Goal: Task Accomplishment & Management: Use online tool/utility

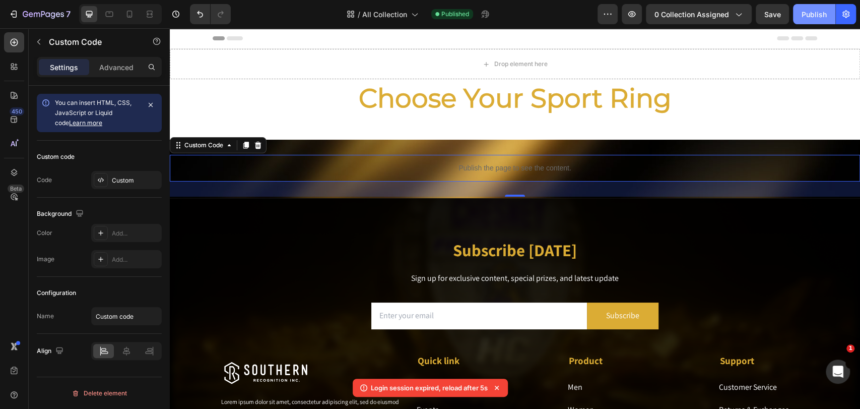
click at [809, 11] on div "Publish" at bounding box center [814, 14] width 25 height 11
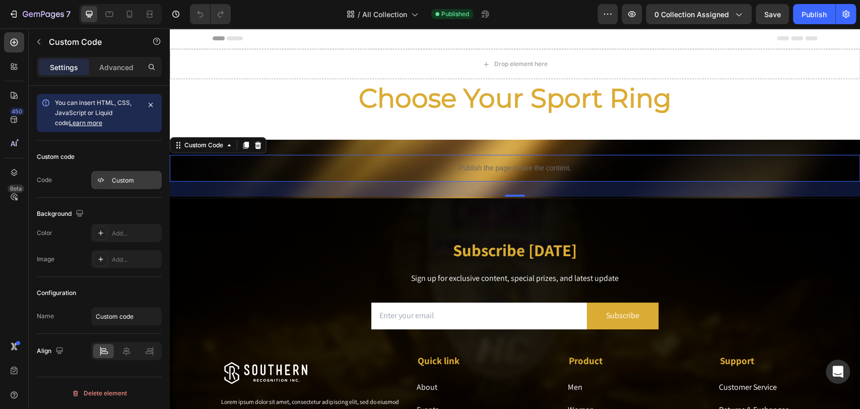
click at [137, 176] on div "Custom" at bounding box center [135, 180] width 47 height 9
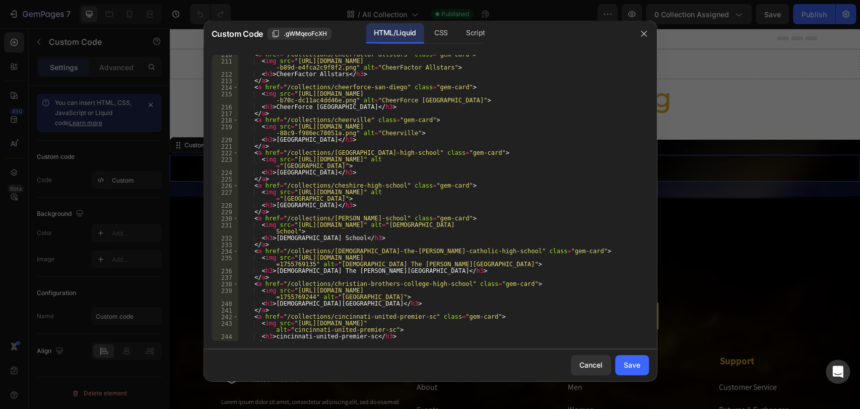
scroll to position [1746, 0]
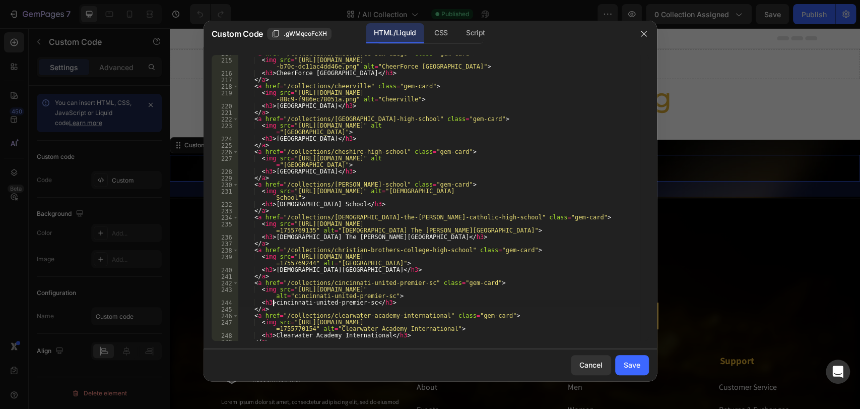
click at [272, 303] on div "< a href = "/collections/cheerforce-san-diego" class = "gem-card" > < img src =…" at bounding box center [439, 199] width 402 height 299
click at [365, 305] on div "< a href = "/collections/cheerforce-san-diego" class = "gem-card" > < img src =…" at bounding box center [439, 199] width 402 height 299
paste textarea "Cincinnati United Premier SC"
type textarea "<h3>Cincinnati United Premier SC</h3>"
click at [646, 366] on button "Save" at bounding box center [632, 365] width 34 height 20
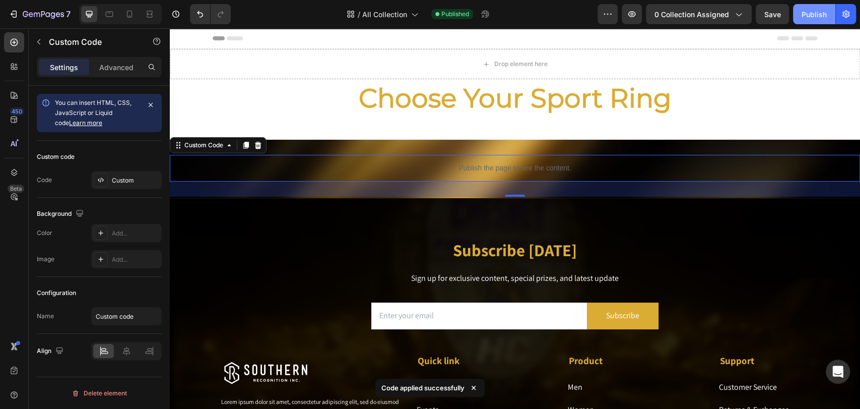
click at [806, 20] on button "Publish" at bounding box center [814, 14] width 42 height 20
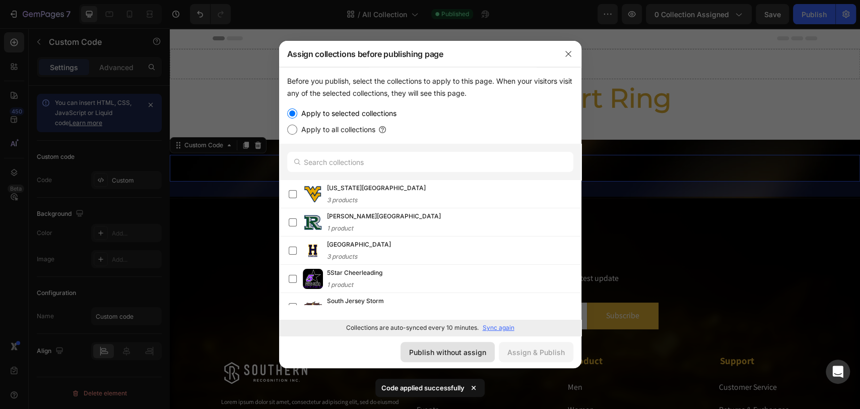
click at [425, 347] on div "Publish without assign" at bounding box center [447, 352] width 77 height 11
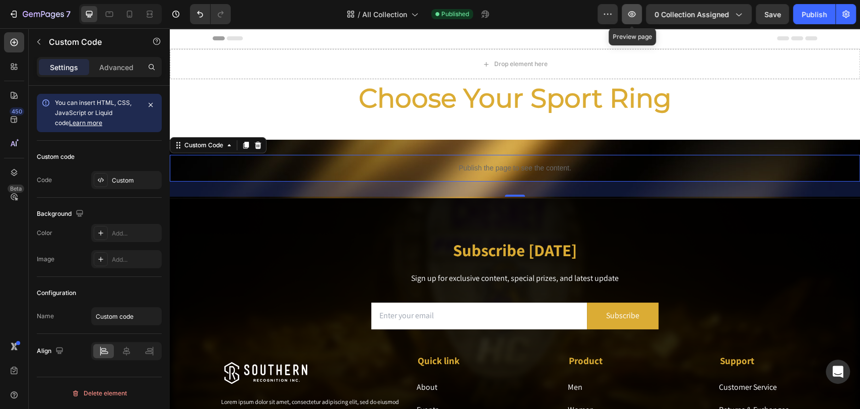
click at [632, 9] on button "button" at bounding box center [632, 14] width 20 height 20
